Goal: Information Seeking & Learning: Find specific page/section

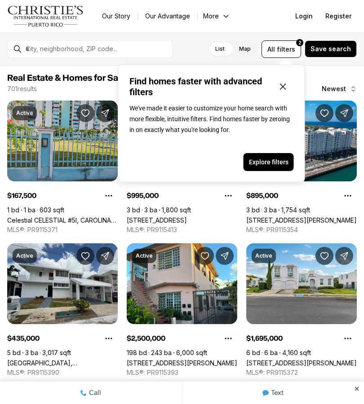
click at [285, 89] on icon "Close popover" at bounding box center [282, 86] width 5 height 5
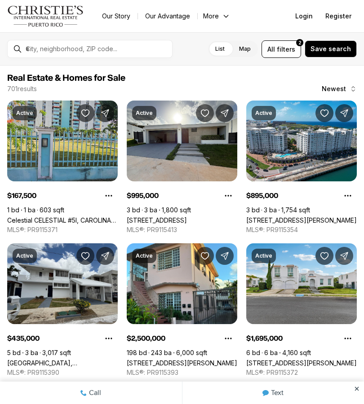
click at [288, 52] on span "filters" at bounding box center [286, 48] width 18 height 9
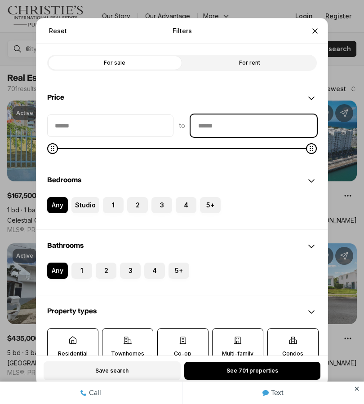
click at [288, 122] on input "priceMax" at bounding box center [253, 126] width 125 height 22
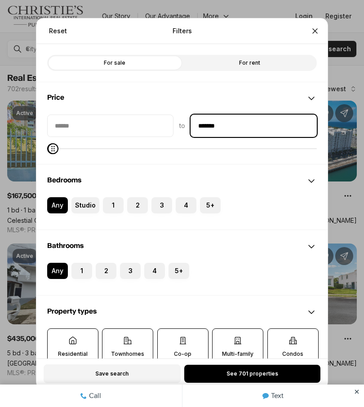
type input "********"
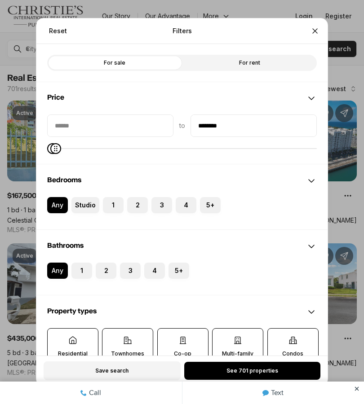
click at [261, 370] on span "See 701 properties" at bounding box center [252, 371] width 52 height 7
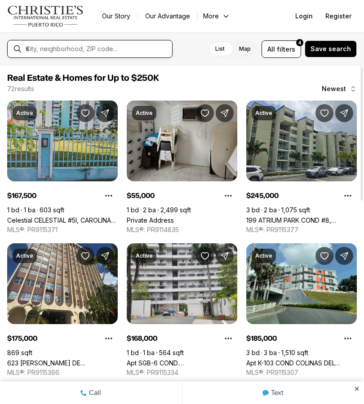
click at [142, 50] on input "text" at bounding box center [97, 49] width 143 height 8
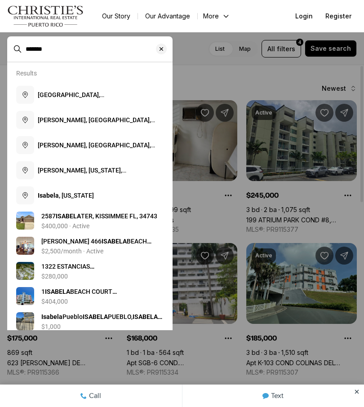
type input "*******"
click at [79, 197] on span "Isabela , [US_STATE]" at bounding box center [66, 195] width 56 height 7
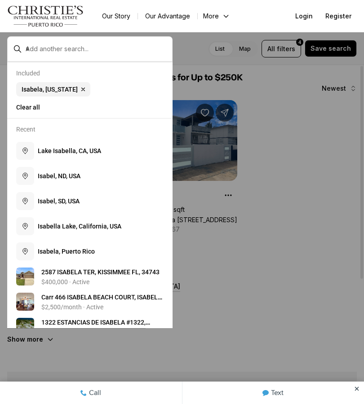
click at [280, 255] on div at bounding box center [182, 202] width 364 height 404
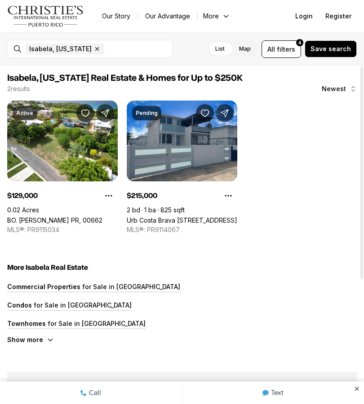
click at [93, 52] on icon "button" at bounding box center [96, 48] width 7 height 7
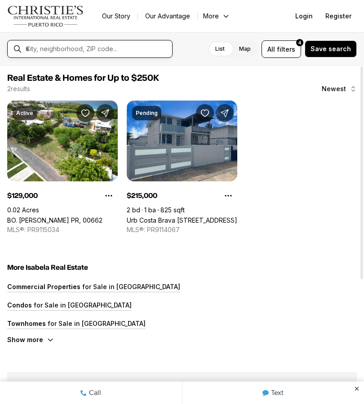
click at [121, 45] on input "text" at bounding box center [97, 49] width 143 height 8
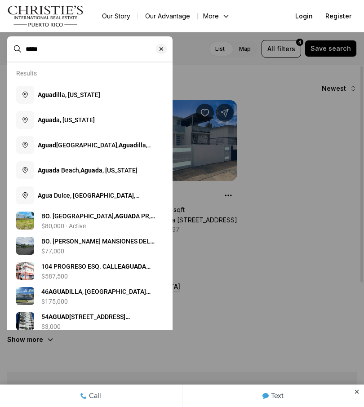
type input "*****"
click at [100, 95] on span "[GEOGRAPHIC_DATA], [US_STATE]" at bounding box center [69, 94] width 62 height 7
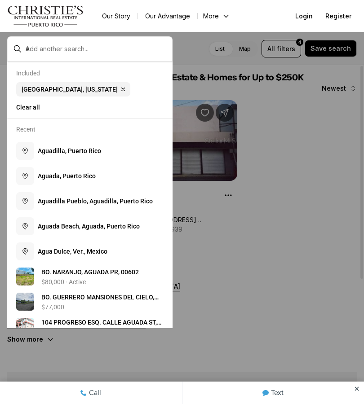
click at [282, 123] on div at bounding box center [182, 202] width 364 height 404
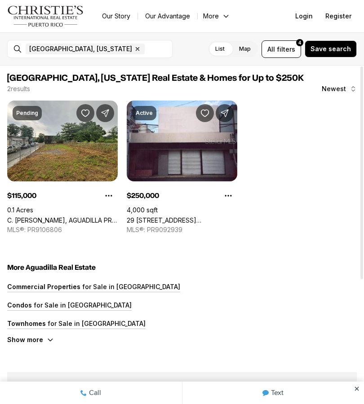
click at [136, 48] on icon "button" at bounding box center [137, 49] width 3 height 3
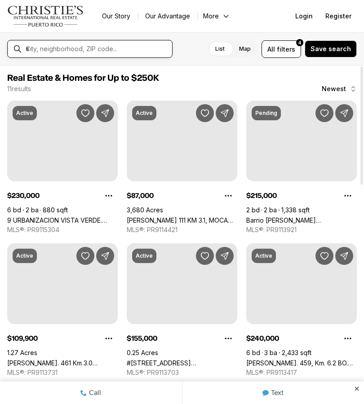
click at [119, 49] on input "text" at bounding box center [97, 49] width 143 height 8
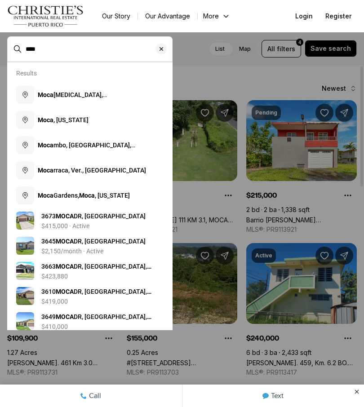
click at [97, 125] on button "Moca , [US_STATE]" at bounding box center [90, 119] width 155 height 25
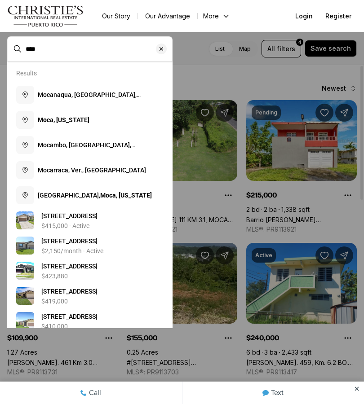
type input "**********"
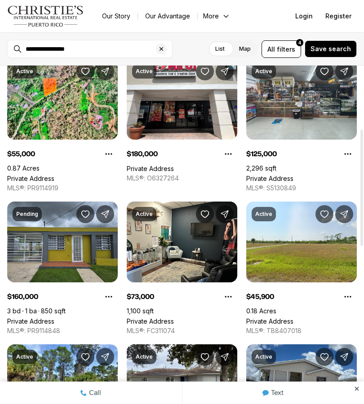
scroll to position [184, 0]
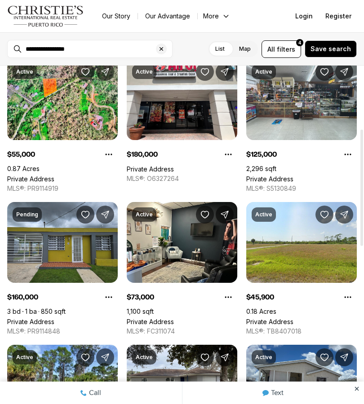
click at [54, 318] on link "Private Address" at bounding box center [30, 322] width 47 height 8
click at [162, 49] on icon "Clear search input" at bounding box center [162, 49] width 4 height 4
click at [222, 18] on icon "Main navigation" at bounding box center [225, 16] width 7 height 7
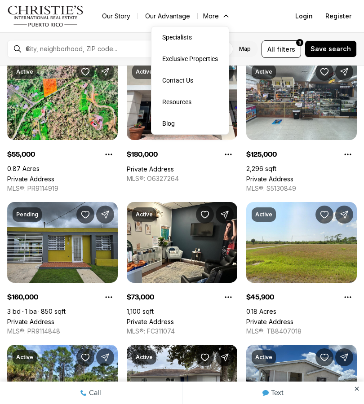
click at [266, 12] on ul "Our Story Our Advantage More Specialists Exclusive Properties Contact Us Resour…" at bounding box center [286, 16] width 382 height 13
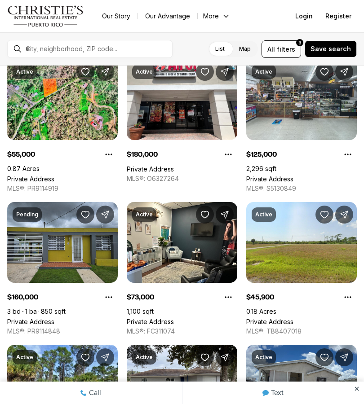
click at [294, 50] on span "filters" at bounding box center [286, 48] width 18 height 9
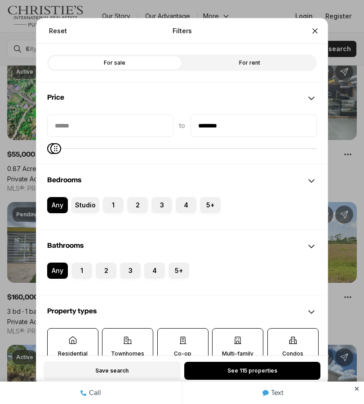
click at [252, 65] on label "For rent" at bounding box center [249, 63] width 135 height 16
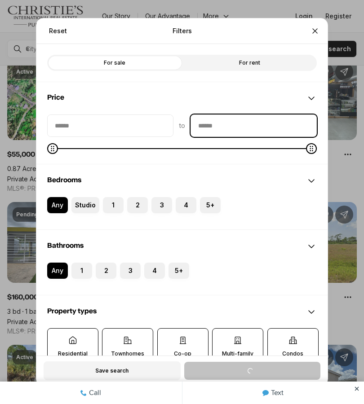
click at [242, 127] on input "priceMax" at bounding box center [253, 126] width 125 height 22
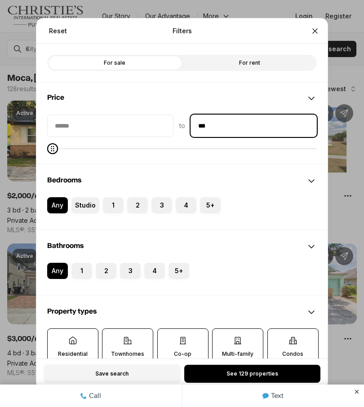
type input "****"
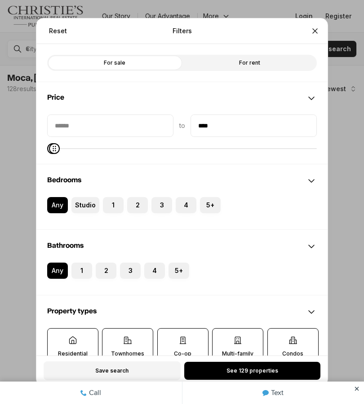
click at [269, 371] on span "See 129 properties" at bounding box center [252, 371] width 52 height 7
